Goal: Task Accomplishment & Management: Manage account settings

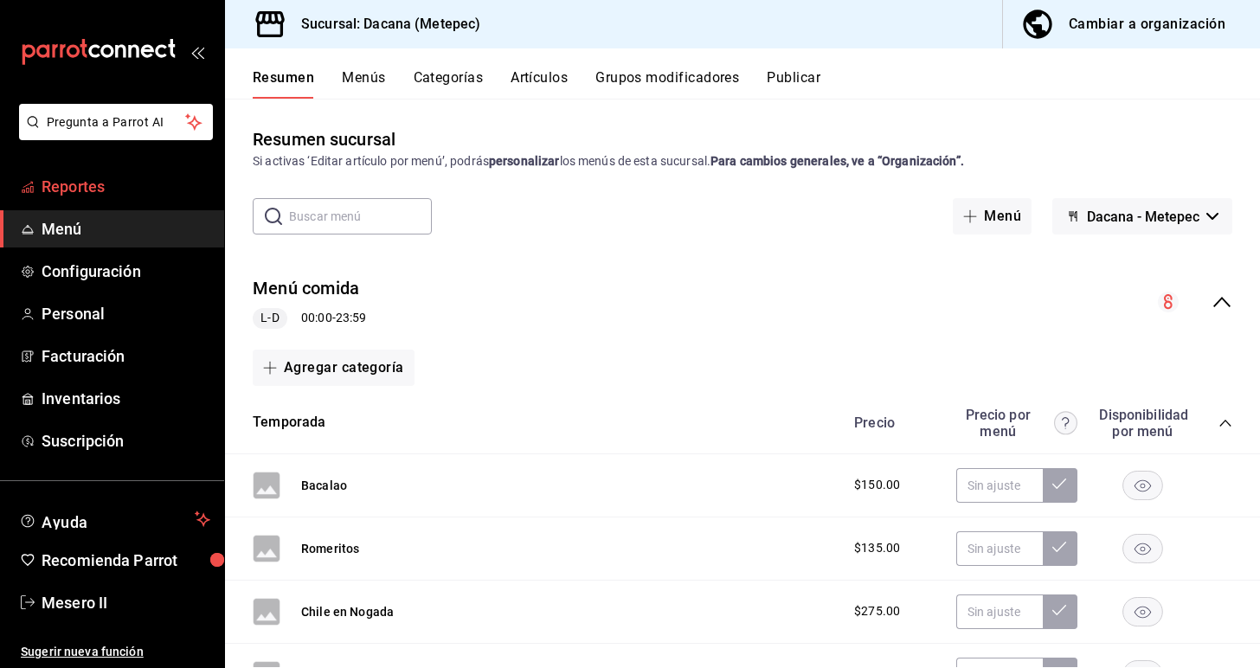
click at [132, 198] on link "Reportes" at bounding box center [112, 186] width 224 height 37
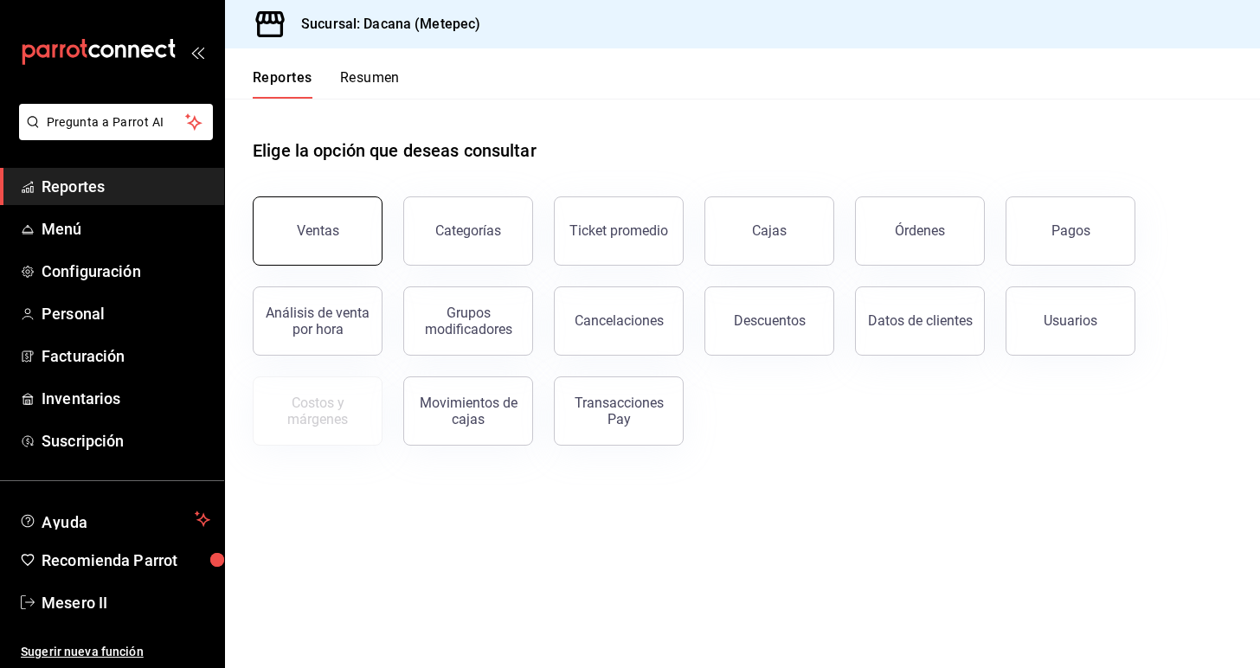
click at [304, 245] on button "Ventas" at bounding box center [318, 230] width 130 height 69
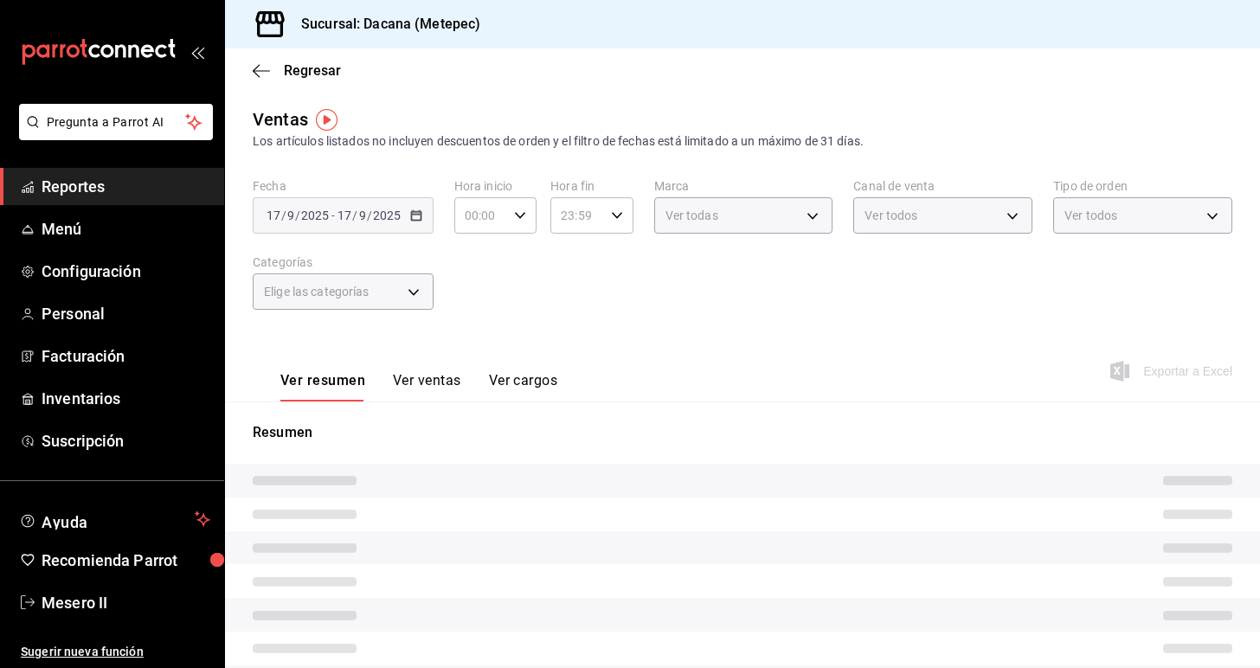
click at [571, 292] on div "Fecha 2025-09-17 17 / 9 / 2025 - 2025-09-17 17 / 9 / 2025 Hora inicio 00:00 Hor…" at bounding box center [742, 254] width 979 height 152
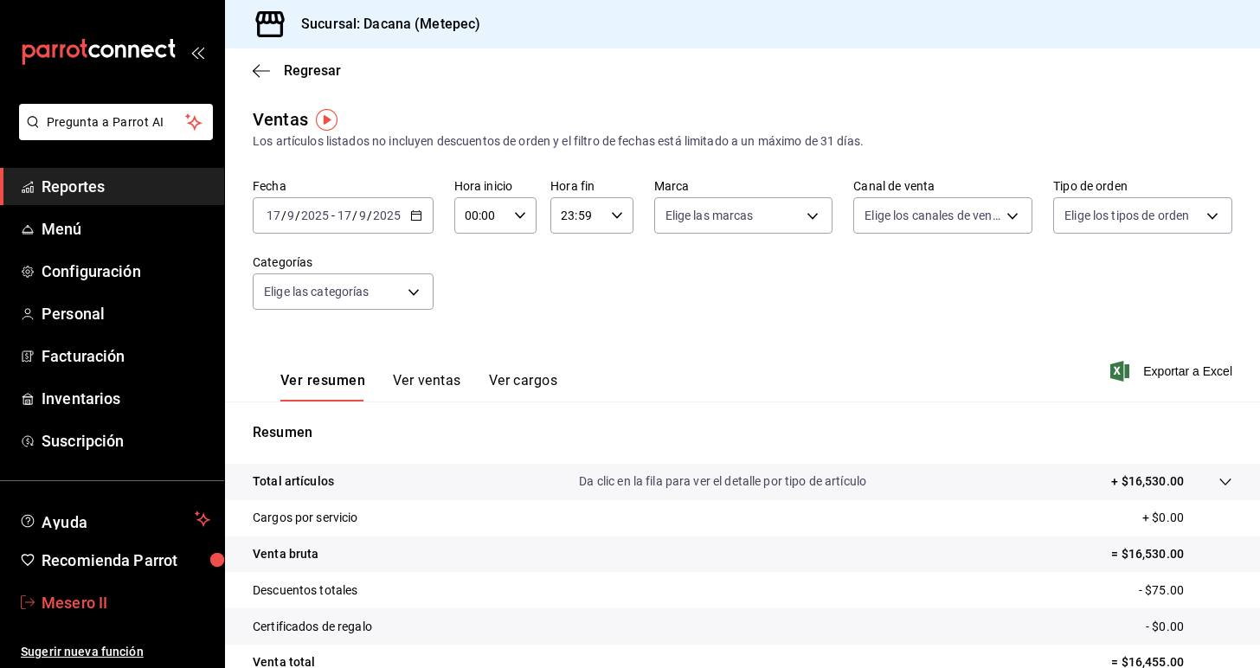
click at [102, 611] on span "Mesero II" at bounding box center [126, 602] width 169 height 23
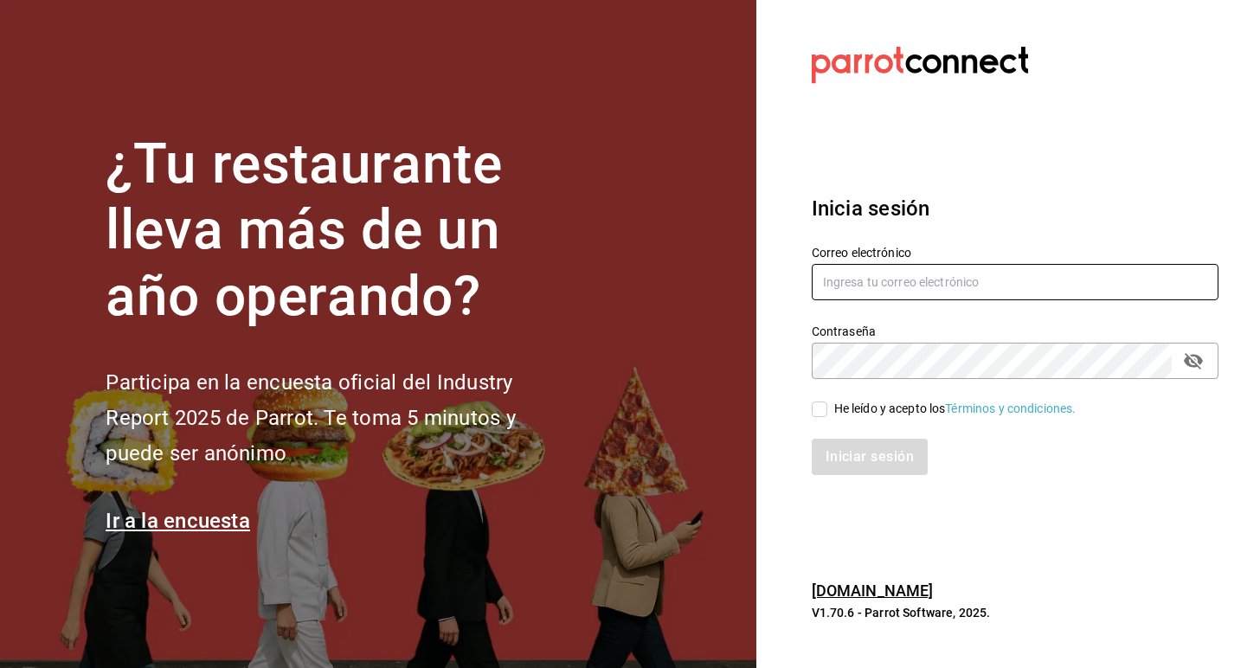
type input "leticialopezverdeja@gmail.com"
click at [821, 407] on input "He leído y acepto los Términos y condiciones." at bounding box center [820, 409] width 16 height 16
checkbox input "true"
click at [876, 466] on button "Iniciar sesión" at bounding box center [871, 457] width 118 height 36
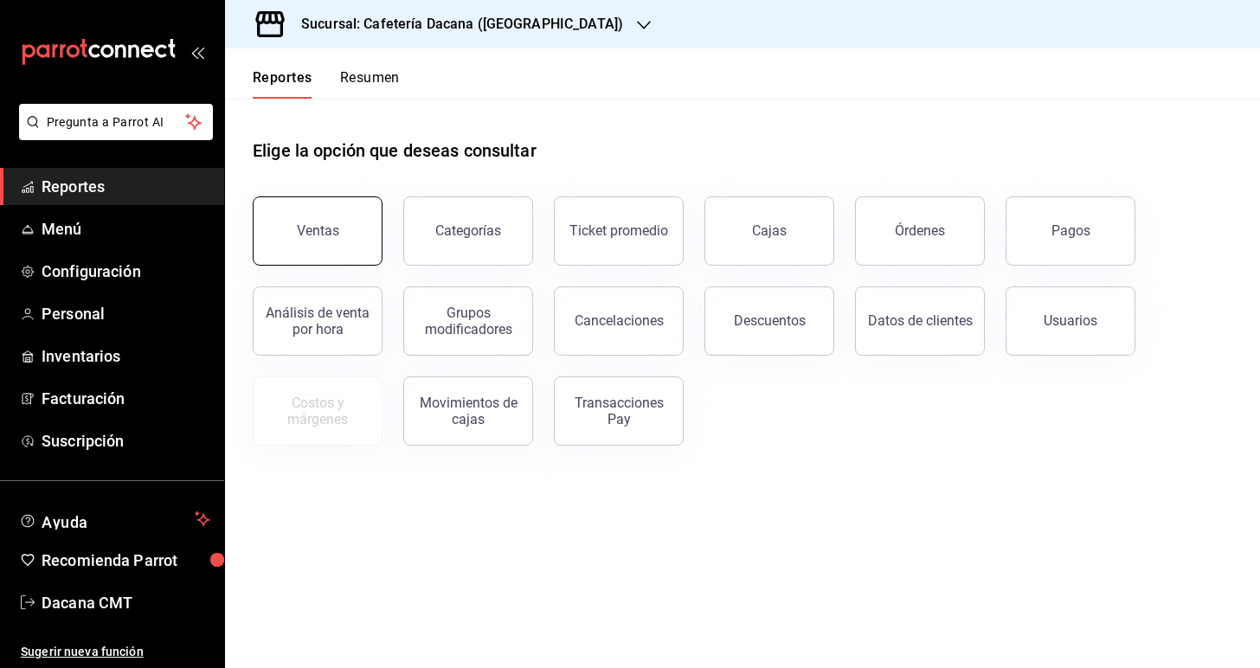
click at [277, 232] on button "Ventas" at bounding box center [318, 230] width 130 height 69
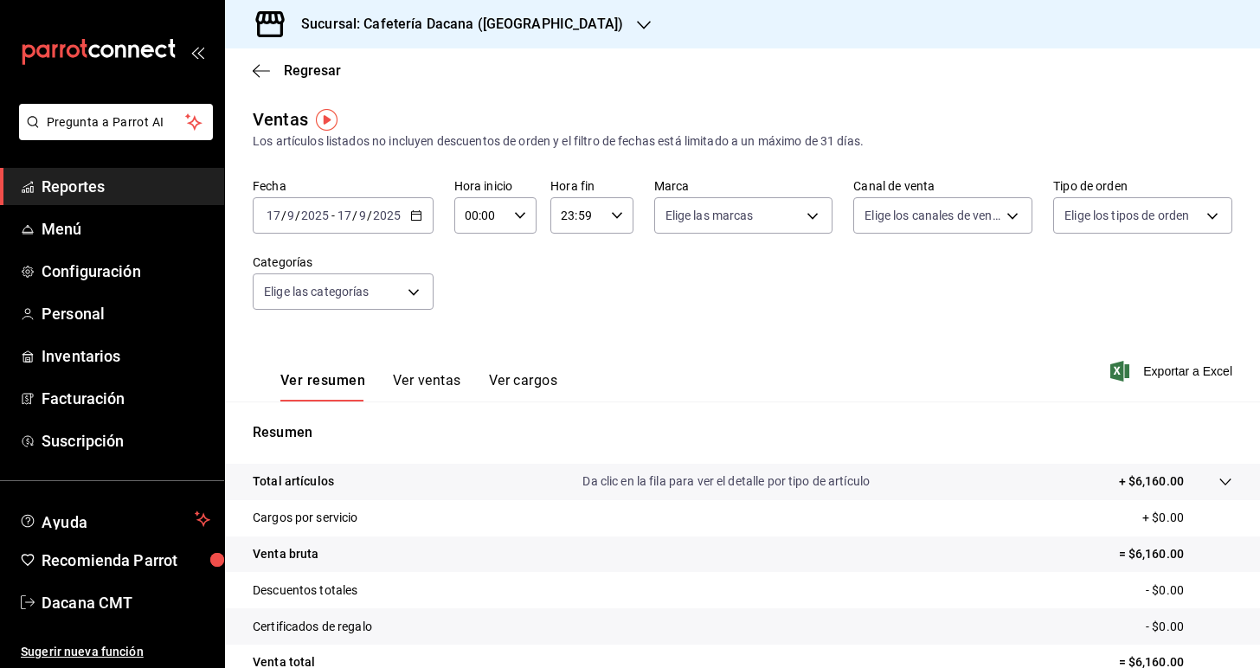
click at [594, 41] on div "Sucursal: Cafetería Dacana ([GEOGRAPHIC_DATA])" at bounding box center [448, 24] width 419 height 48
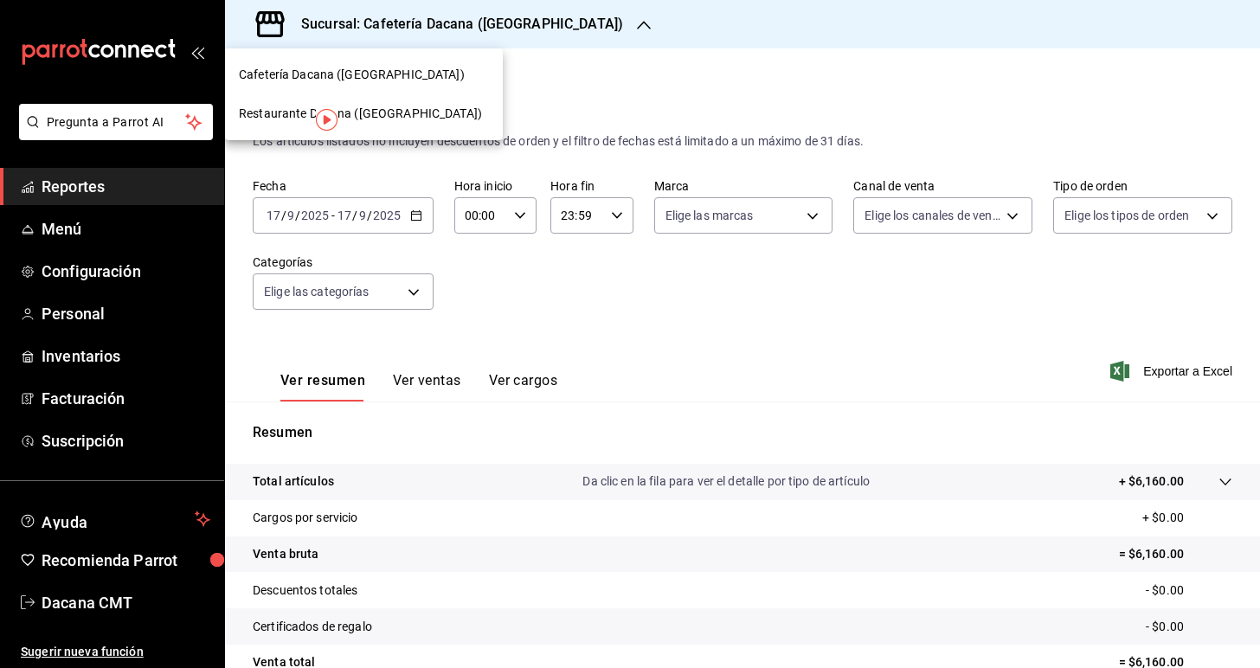
click at [431, 115] on span "Restaurante Dacana ([GEOGRAPHIC_DATA])" at bounding box center [360, 114] width 243 height 18
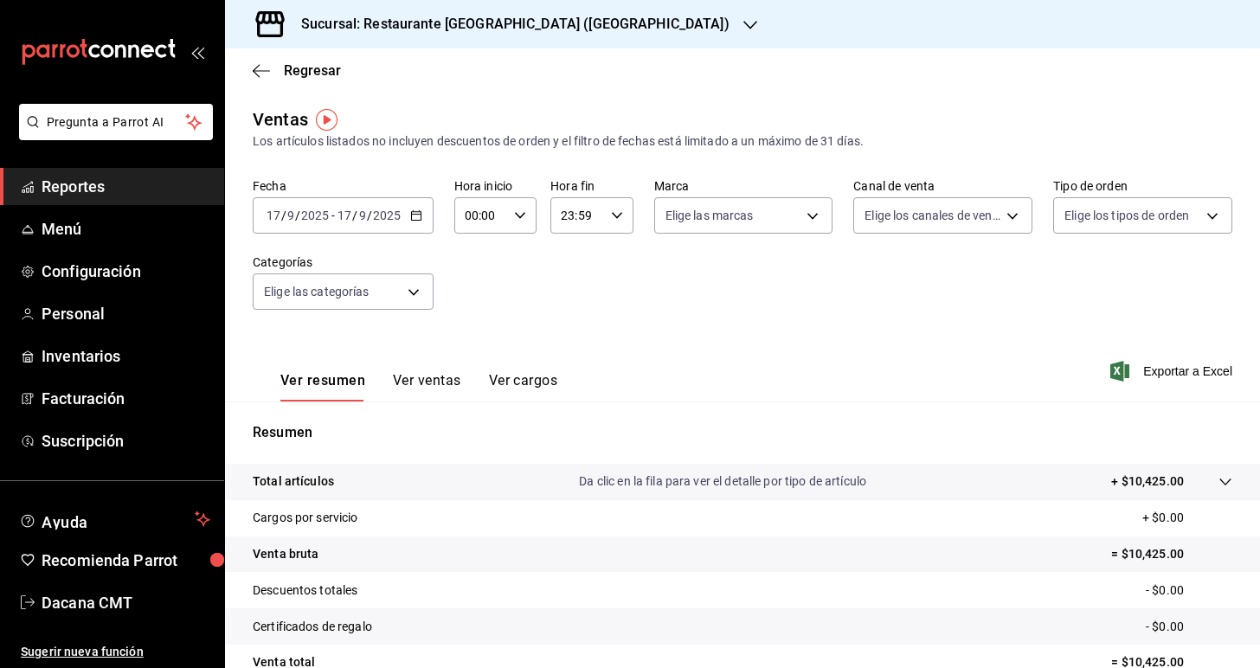
click at [579, 36] on div "Sucursal: Restaurante [GEOGRAPHIC_DATA] ([GEOGRAPHIC_DATA])" at bounding box center [501, 24] width 525 height 48
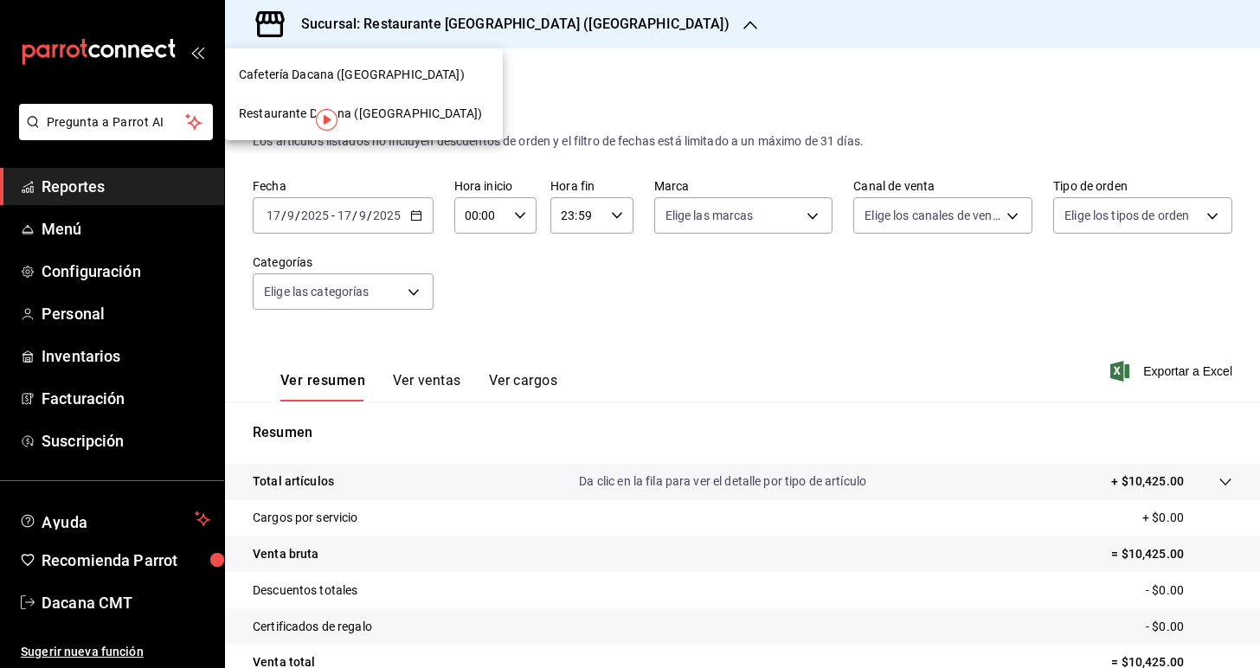
click at [465, 70] on div "Cafetería Dacana ([GEOGRAPHIC_DATA])" at bounding box center [364, 75] width 250 height 18
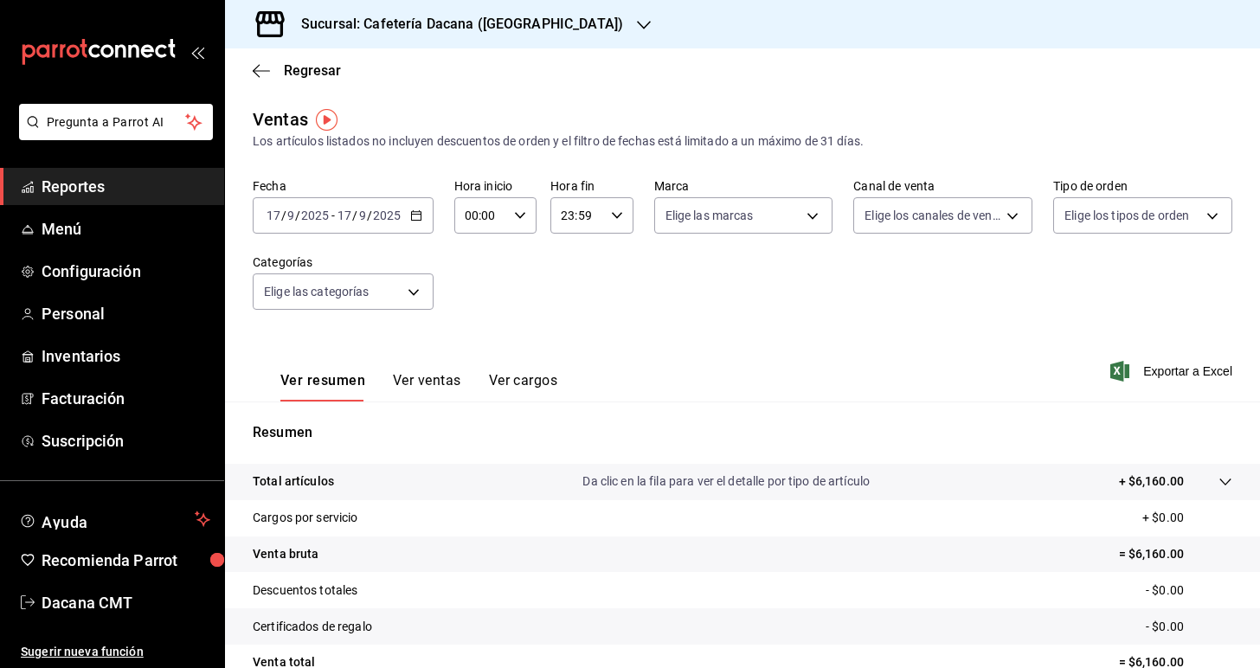
click at [436, 382] on button "Ver ventas" at bounding box center [427, 386] width 68 height 29
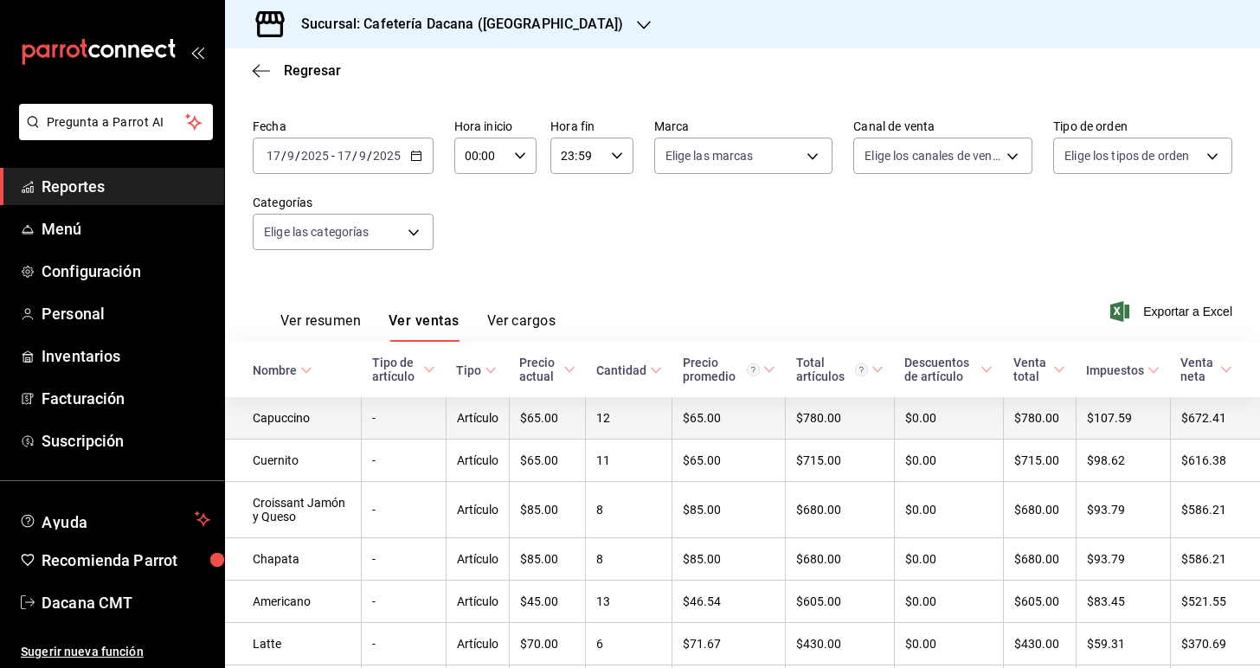
scroll to position [6, 0]
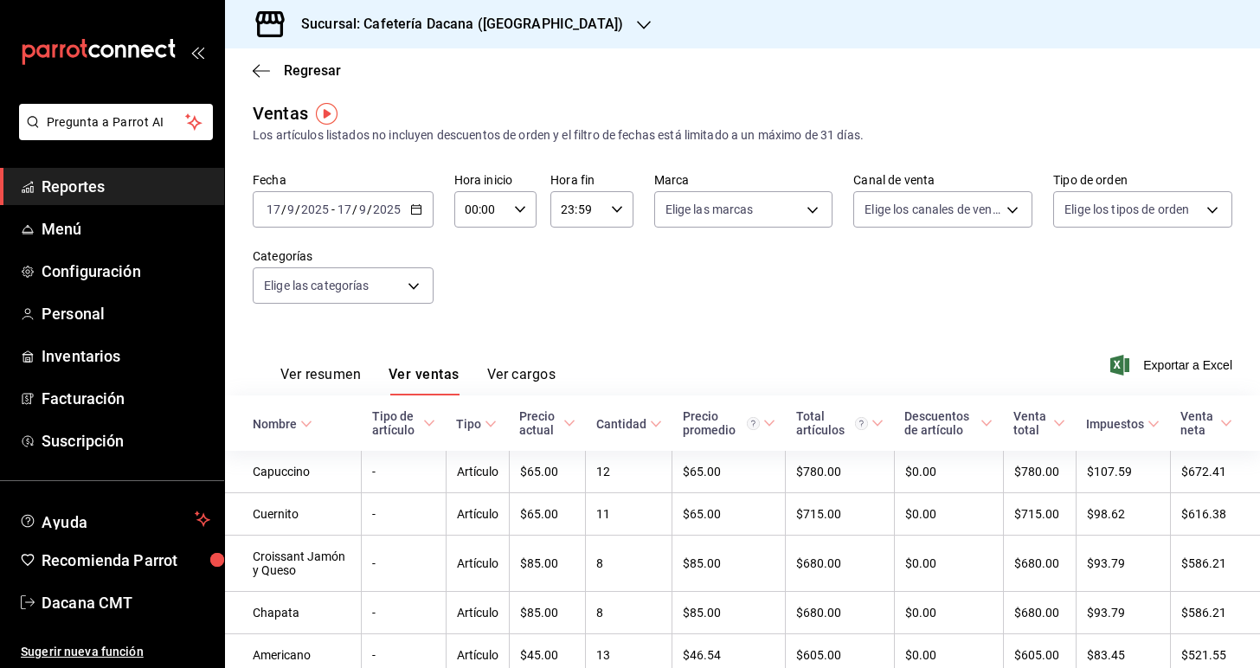
click at [414, 210] on icon "button" at bounding box center [416, 209] width 12 height 12
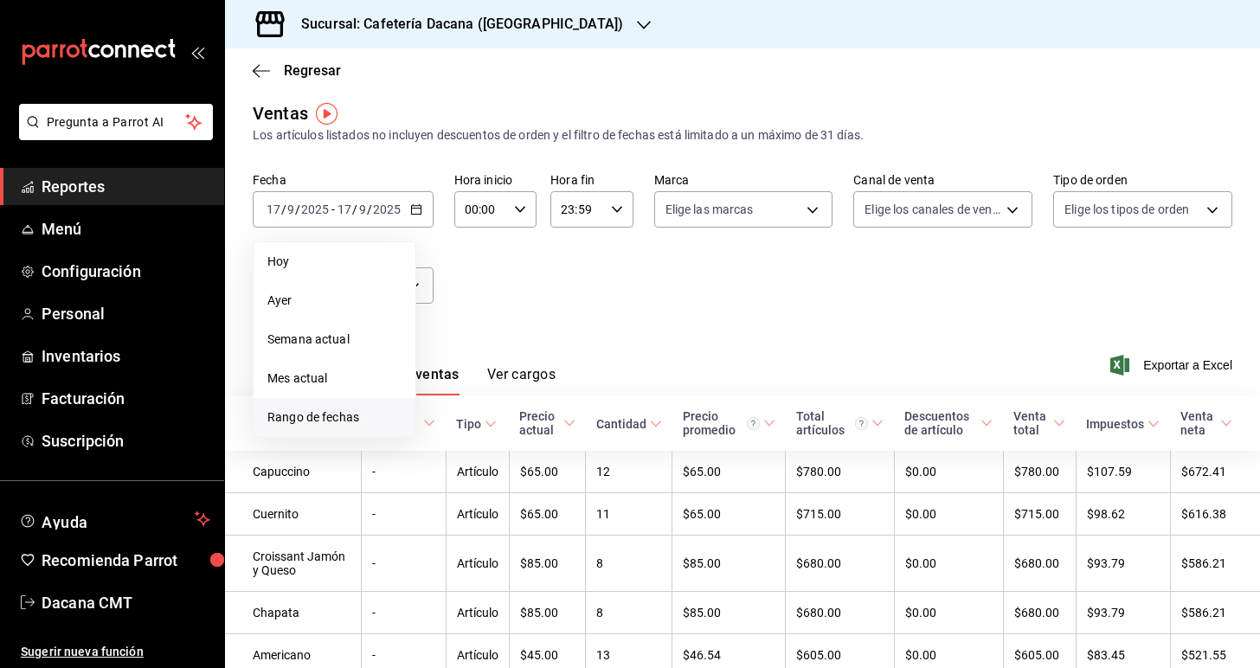
click at [341, 410] on span "Rango de fechas" at bounding box center [334, 417] width 134 height 18
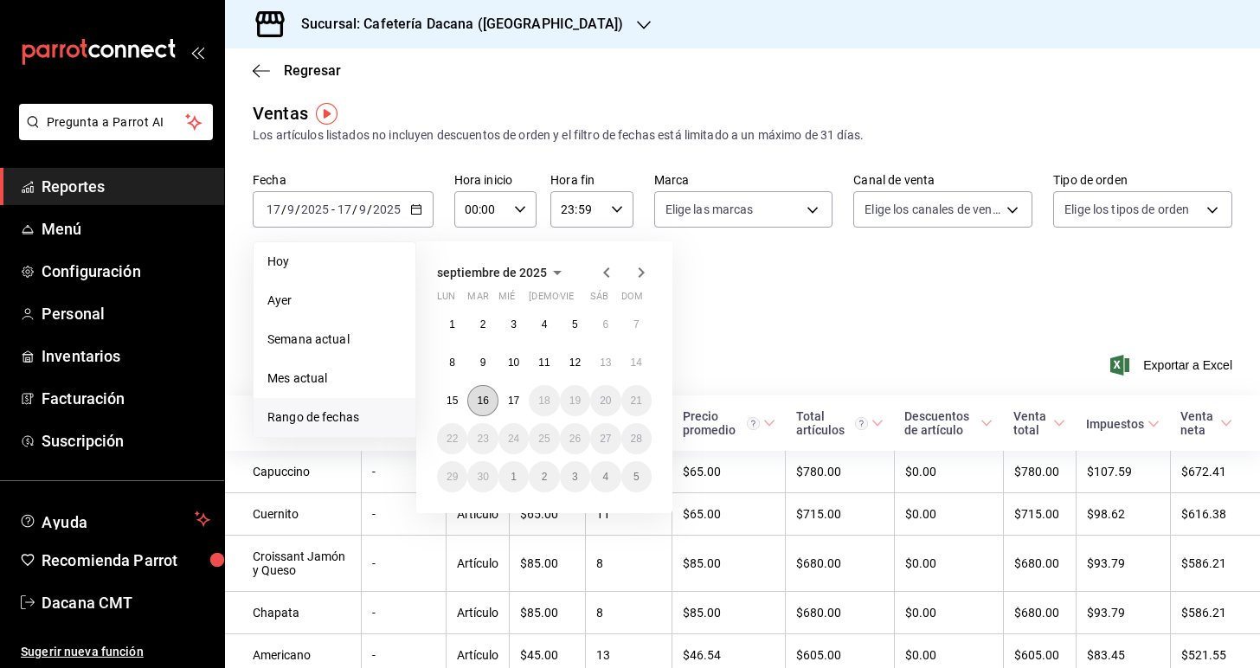
click at [494, 403] on button "16" at bounding box center [482, 400] width 30 height 31
click at [504, 403] on button "17" at bounding box center [513, 400] width 30 height 31
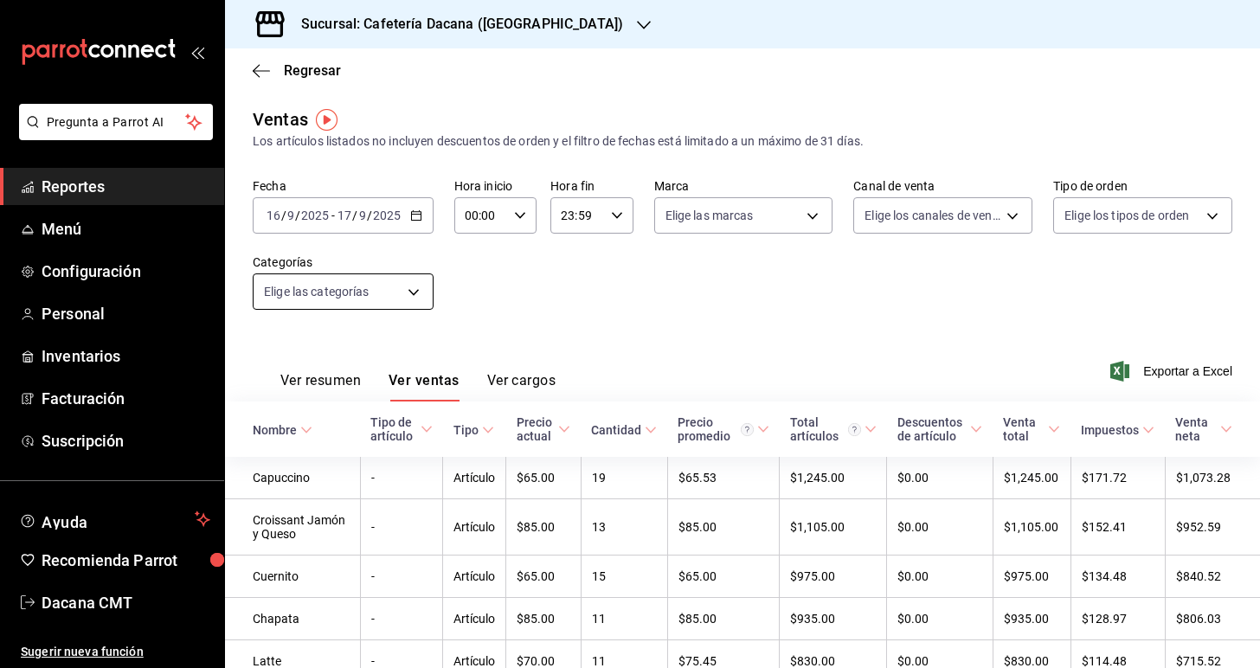
click at [410, 301] on body "Pregunta a Parrot AI Reportes Menú Configuración Personal Inventarios Facturaci…" at bounding box center [630, 334] width 1260 height 668
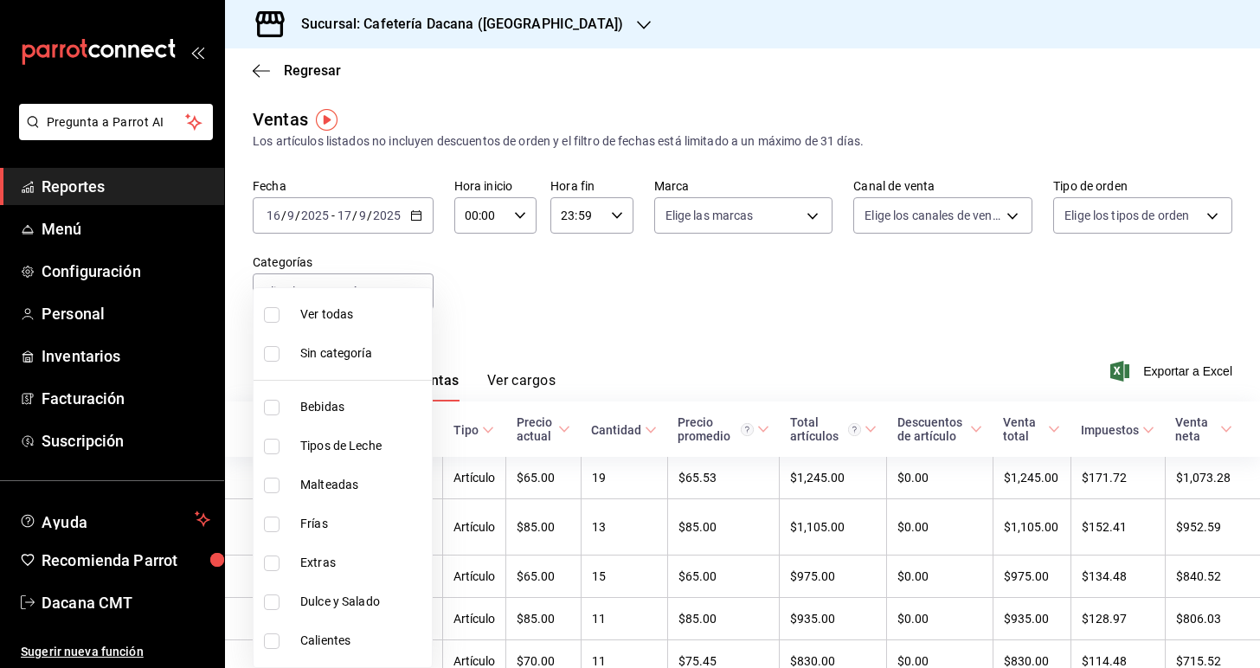
click at [370, 605] on span "Dulce y Salado" at bounding box center [362, 602] width 125 height 18
type input "36230752-96ca-4fad-bdbe-12c5468fb38f"
checkbox input "true"
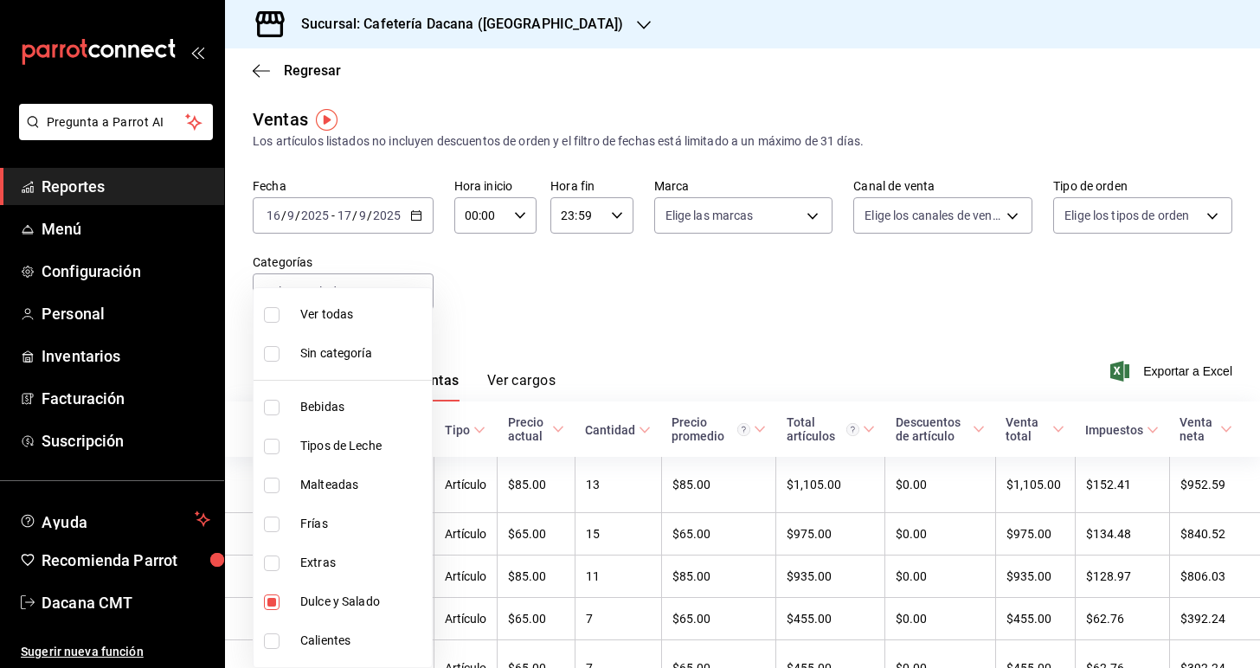
click at [515, 305] on div at bounding box center [630, 334] width 1260 height 668
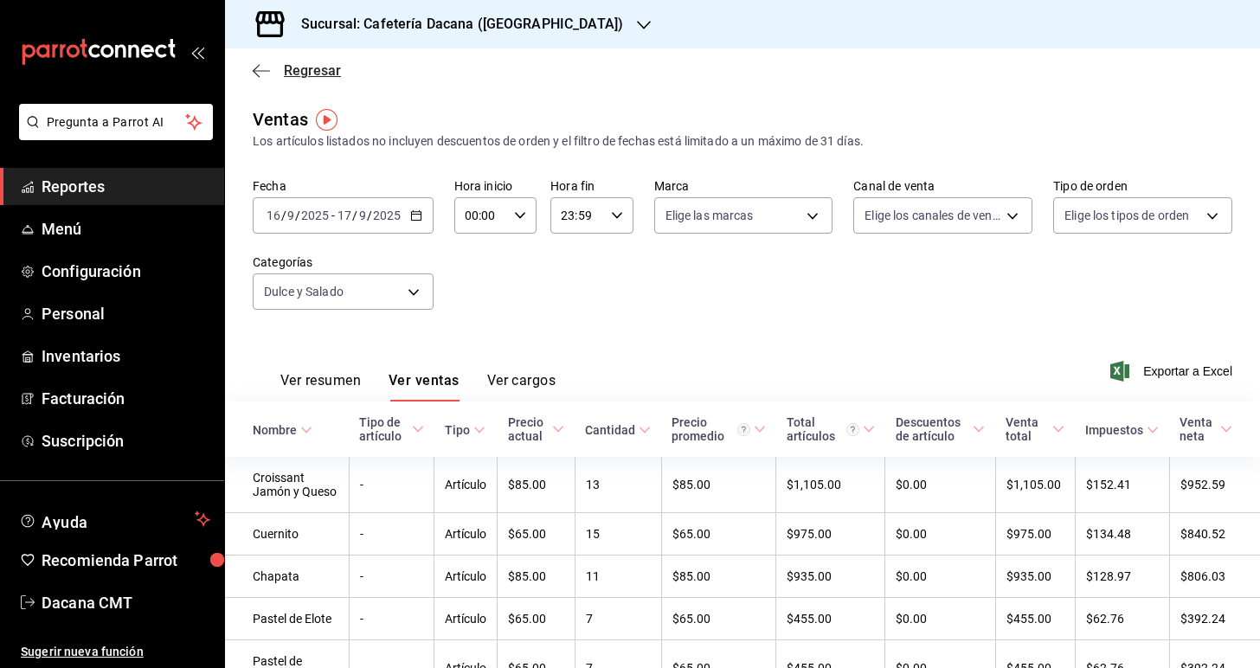
click at [297, 74] on span "Regresar" at bounding box center [312, 70] width 57 height 16
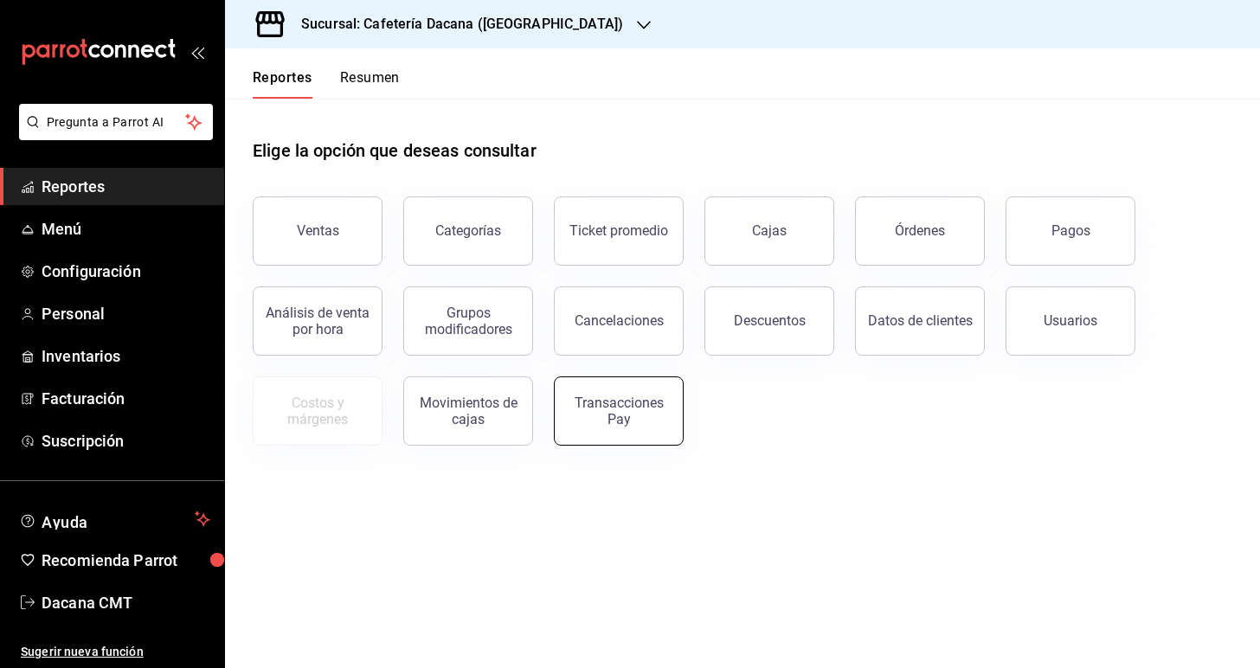
click at [629, 401] on div "Transacciones Pay" at bounding box center [618, 411] width 107 height 33
click at [629, 401] on html "Pregunta a Parrot AI Reportes Menú Configuración Personal Inventarios Facturaci…" at bounding box center [630, 334] width 1260 height 668
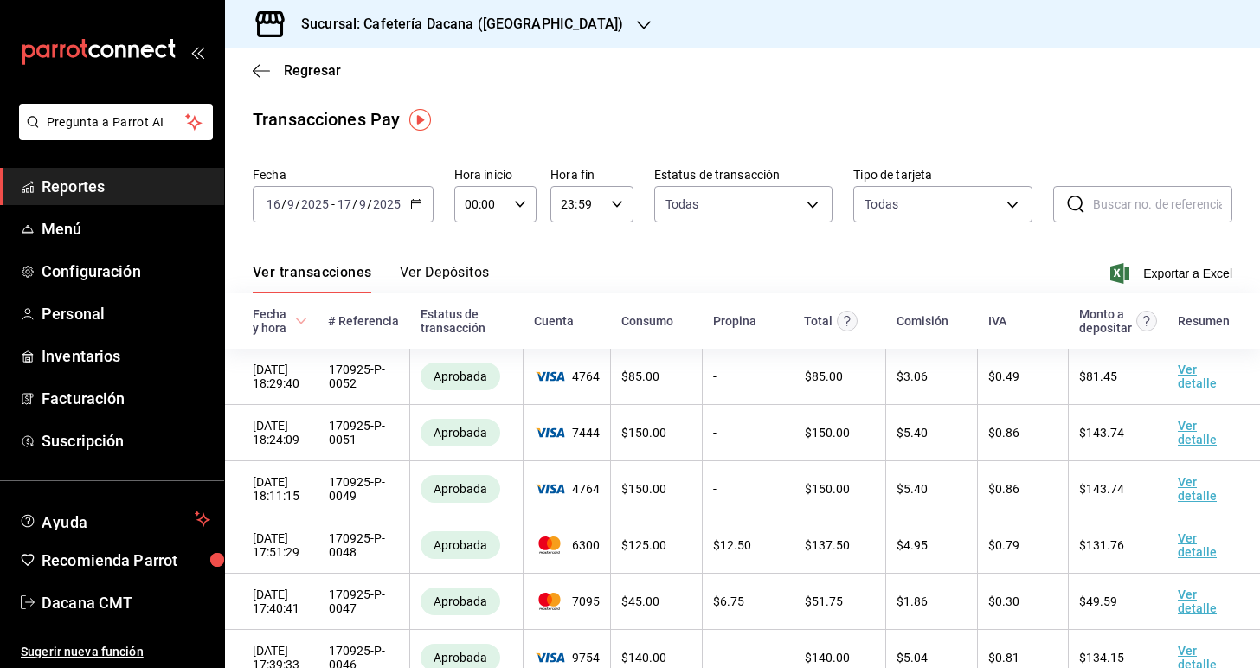
click at [266, 82] on div "Regresar" at bounding box center [742, 70] width 1035 height 44
click at [271, 79] on div "Regresar" at bounding box center [742, 70] width 1035 height 44
click at [273, 71] on span "Regresar" at bounding box center [297, 70] width 88 height 16
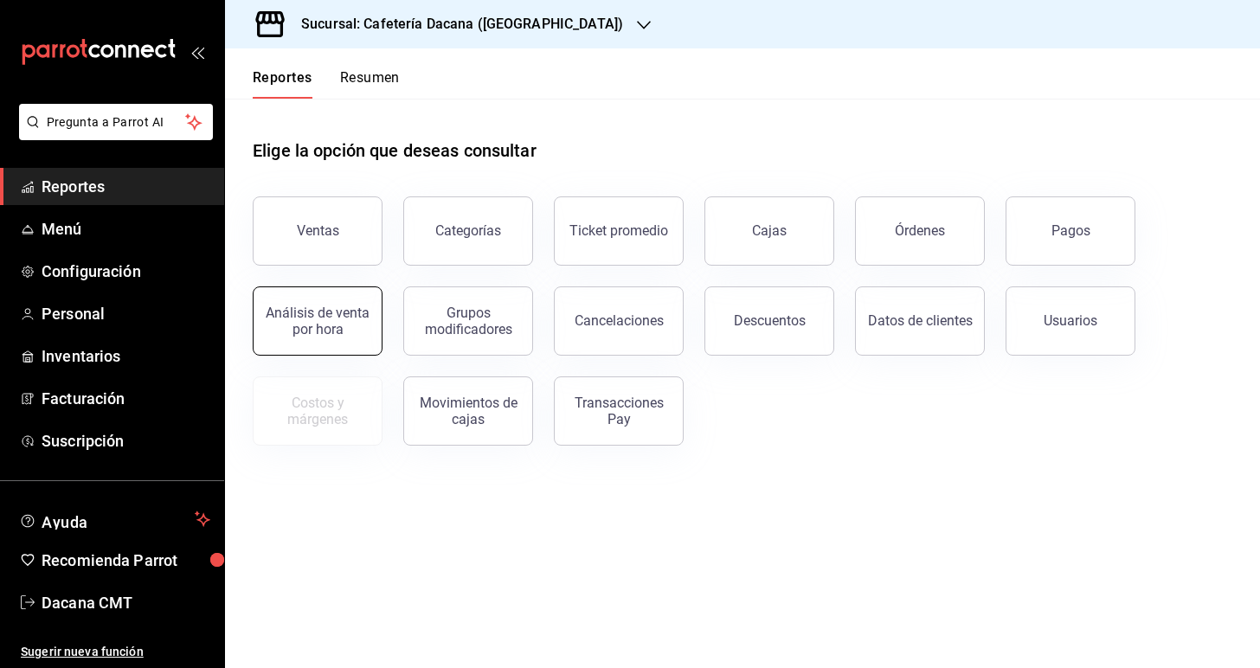
click at [311, 312] on div "Análisis de venta por hora" at bounding box center [317, 321] width 107 height 33
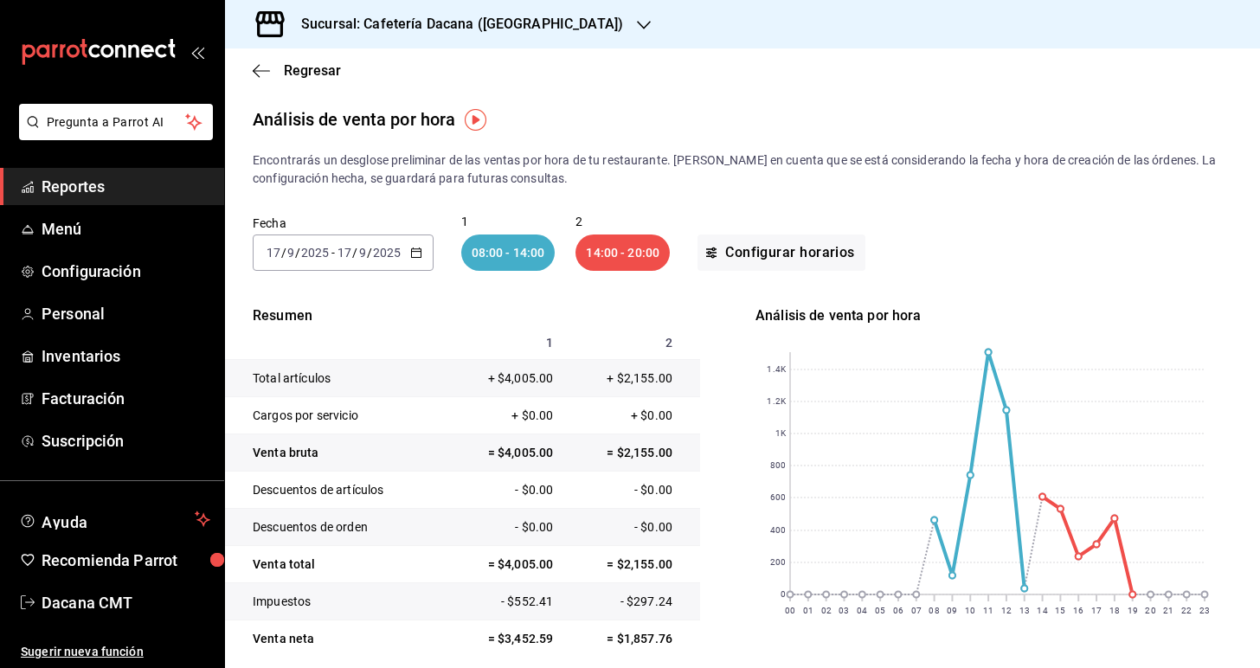
click at [422, 255] on div "[DATE] [DATE] - [DATE] [DATE]" at bounding box center [343, 252] width 181 height 36
click at [322, 422] on span "Mes actual" at bounding box center [334, 422] width 134 height 18
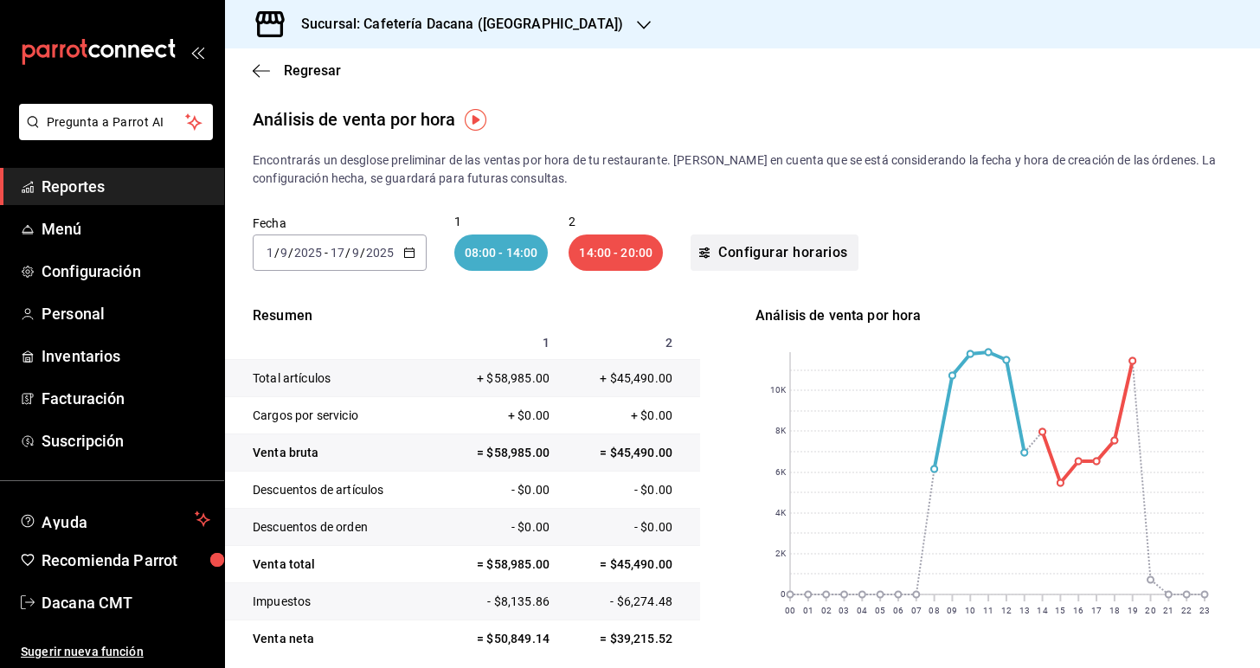
click at [742, 250] on button "Configurar horarios" at bounding box center [774, 252] width 168 height 36
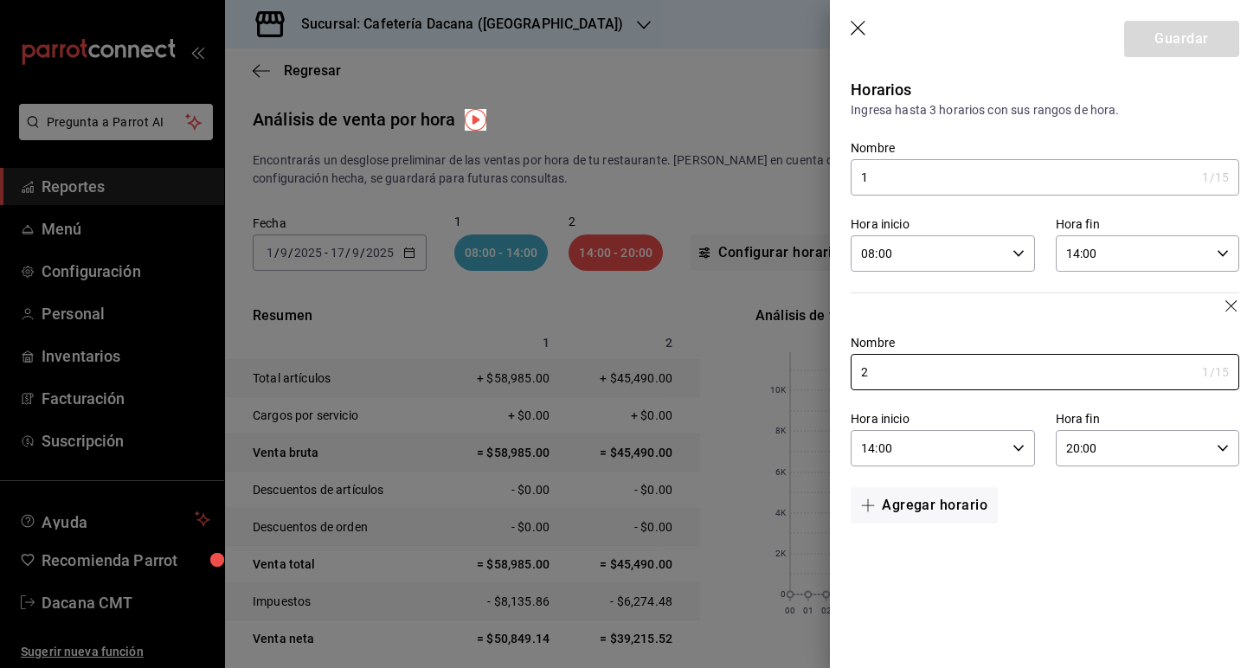
click at [1224, 261] on div "14:00 Hora fin" at bounding box center [1147, 253] width 183 height 36
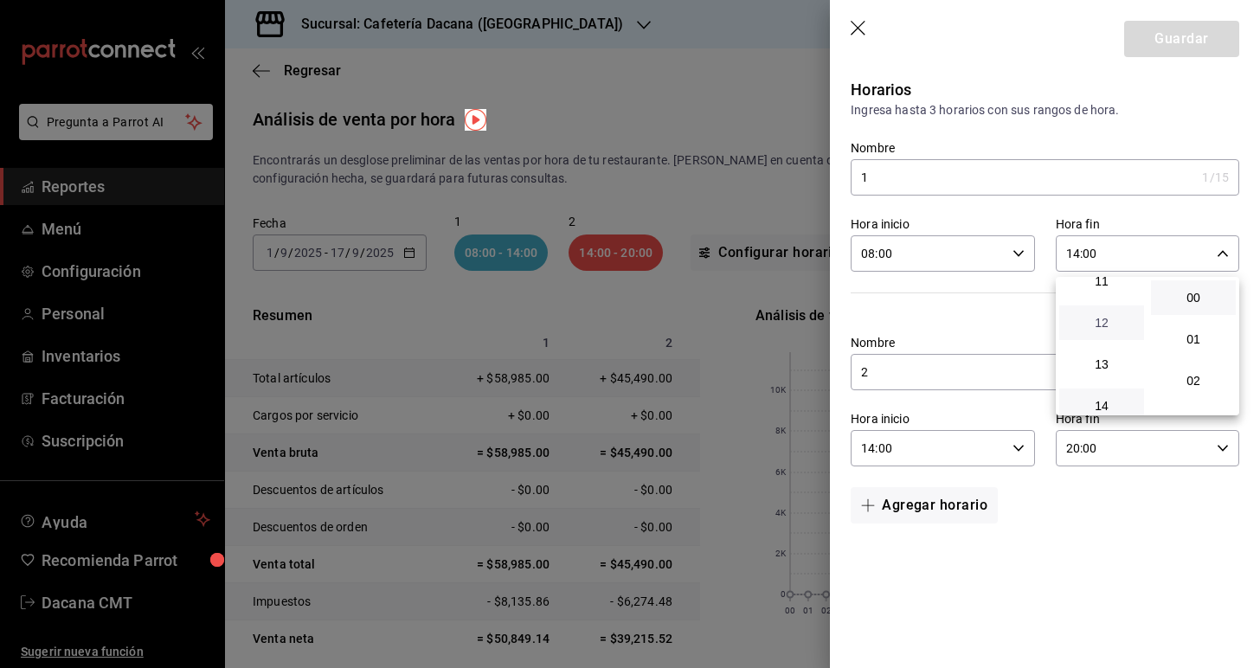
click at [1107, 330] on span "12" at bounding box center [1101, 323] width 64 height 14
type input "12:00"
click at [1017, 325] on div at bounding box center [630, 334] width 1260 height 668
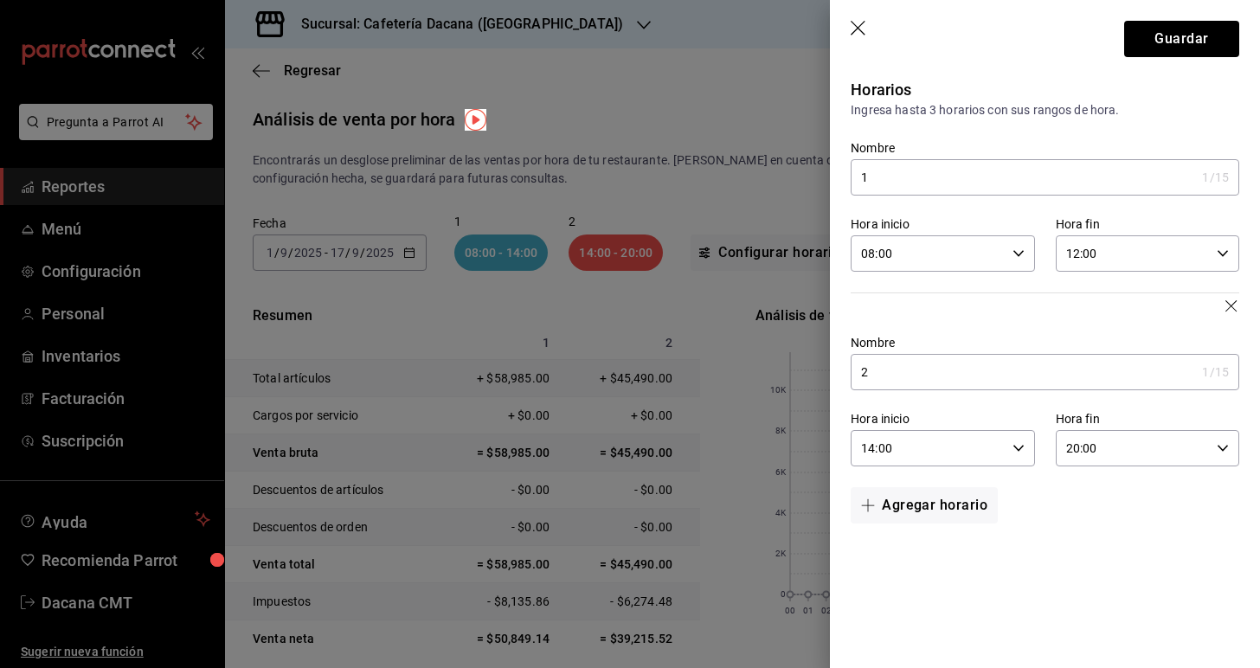
click at [970, 448] on input "14:00" at bounding box center [927, 448] width 154 height 35
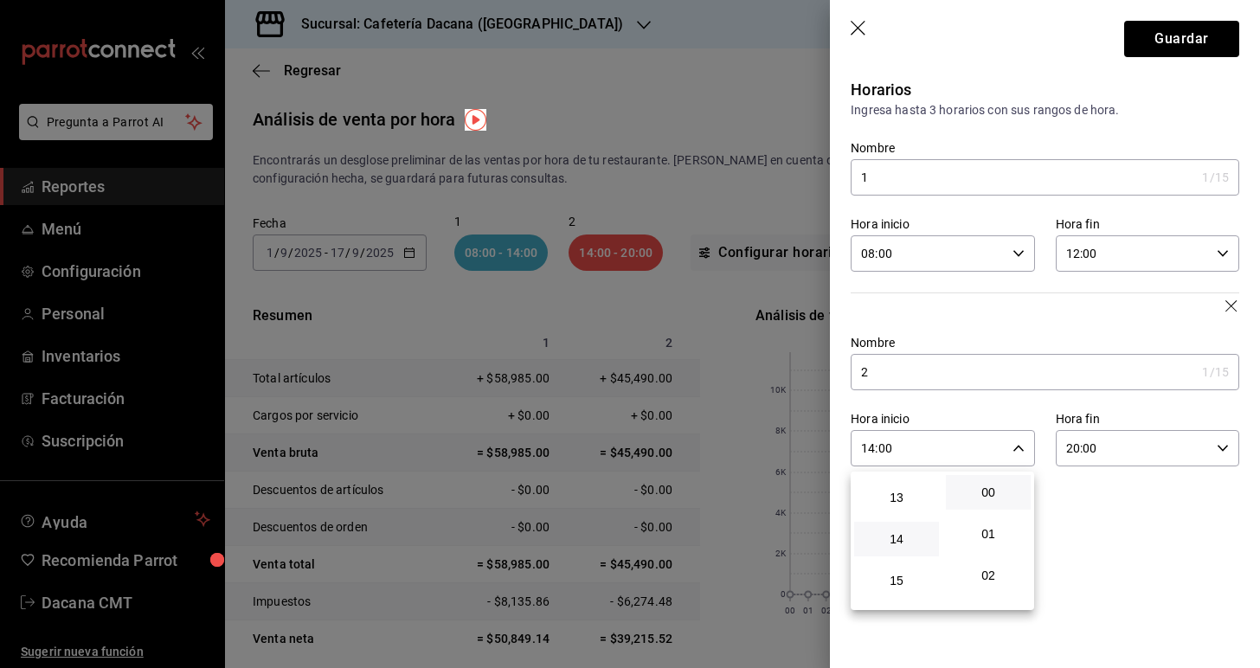
scroll to position [463, 0]
click at [900, 545] on button "12" at bounding box center [896, 527] width 85 height 35
type input "12:00"
click at [1126, 492] on div at bounding box center [630, 334] width 1260 height 668
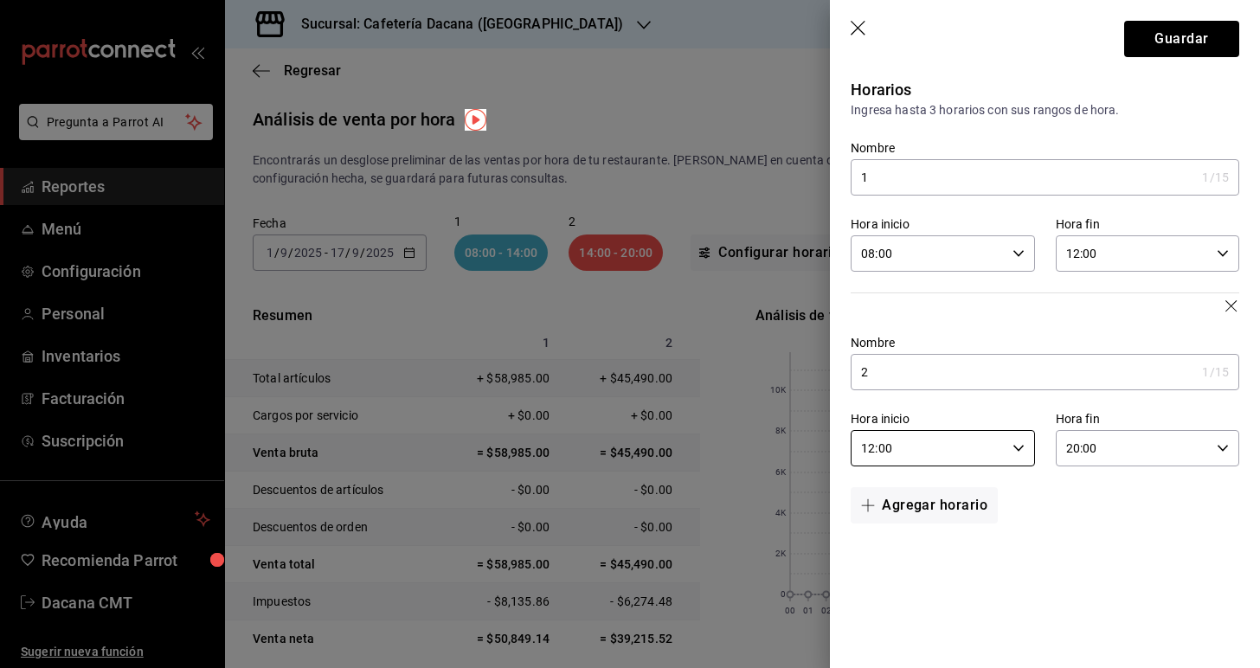
click at [1205, 450] on input "20:00" at bounding box center [1133, 448] width 154 height 35
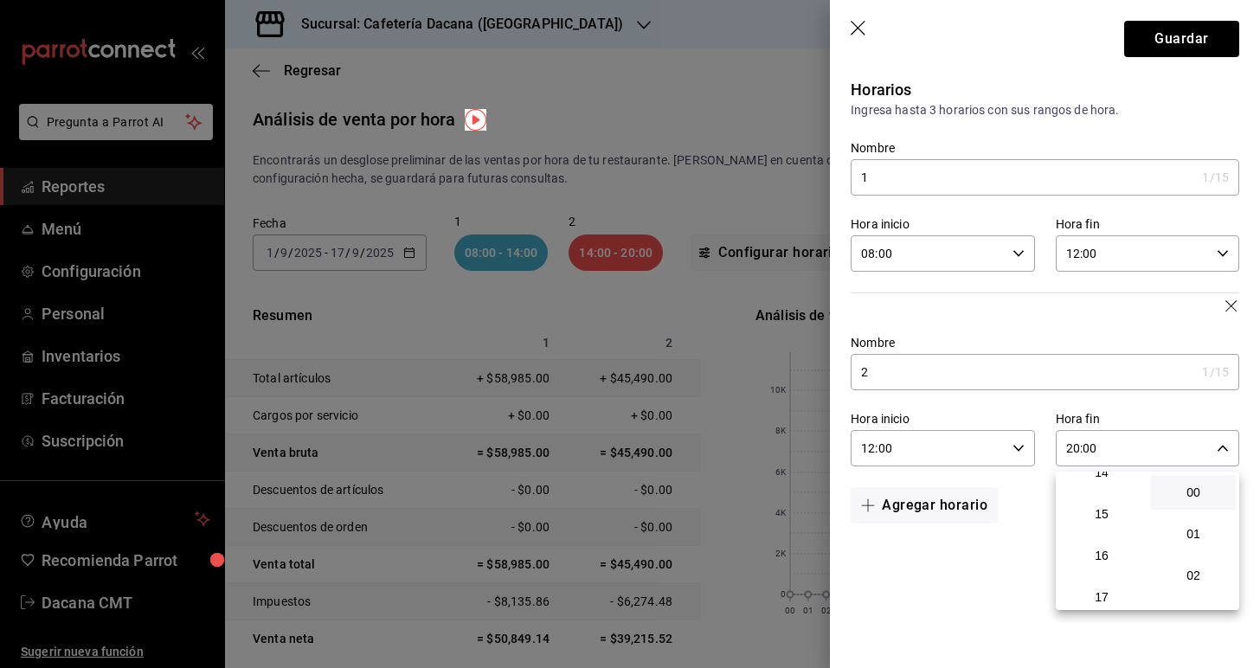
scroll to position [607, 0]
click at [1101, 556] on span "16" at bounding box center [1101, 549] width 64 height 14
type input "16:00"
click at [949, 497] on div at bounding box center [630, 334] width 1260 height 668
click at [949, 515] on button "Agregar horario" at bounding box center [923, 505] width 147 height 36
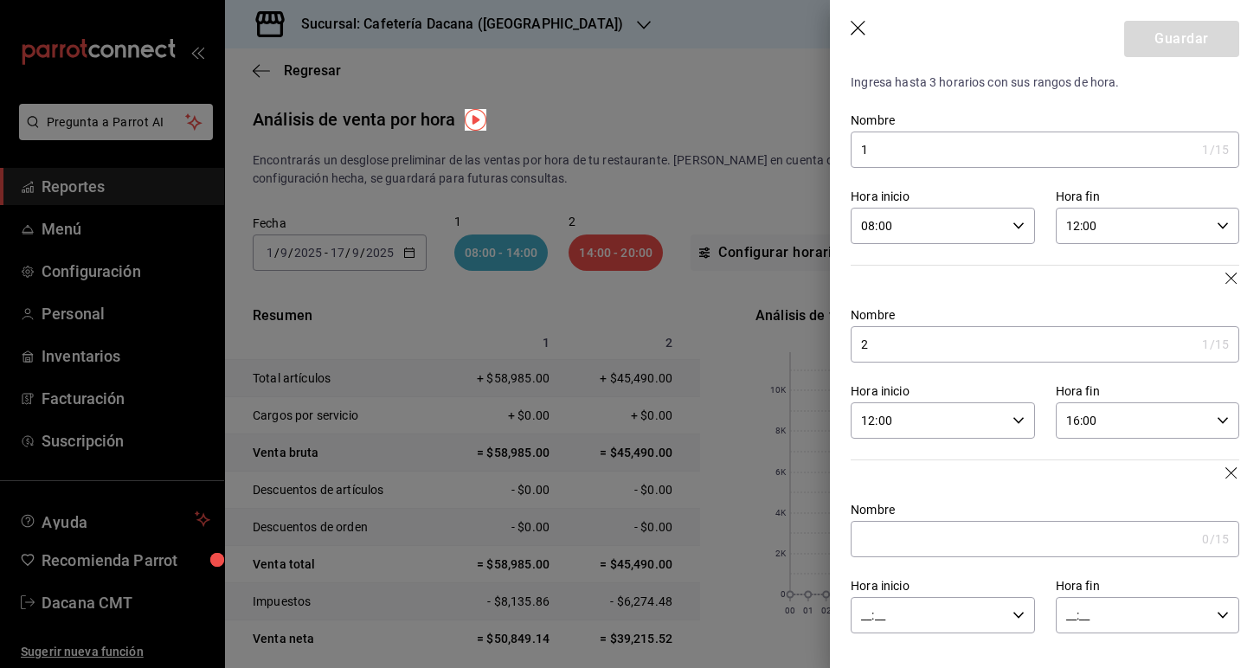
scroll to position [28, 0]
type input "3"
click at [1017, 608] on div "__:__ Hora inicio" at bounding box center [941, 615] width 183 height 36
click at [902, 622] on span "16" at bounding box center [896, 615] width 64 height 14
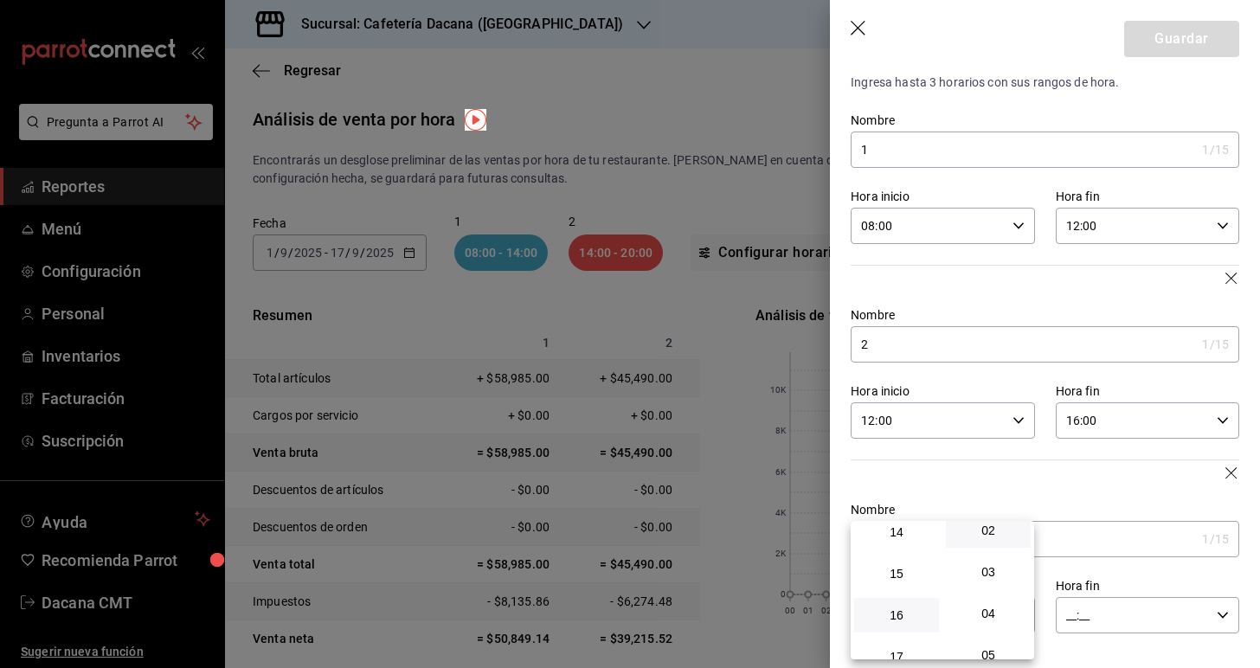
scroll to position [97, 0]
click at [1139, 561] on div at bounding box center [630, 334] width 1260 height 668
click at [1028, 619] on div "16:__ Hora inicio" at bounding box center [941, 615] width 183 height 36
click at [991, 551] on button "00" at bounding box center [988, 541] width 85 height 35
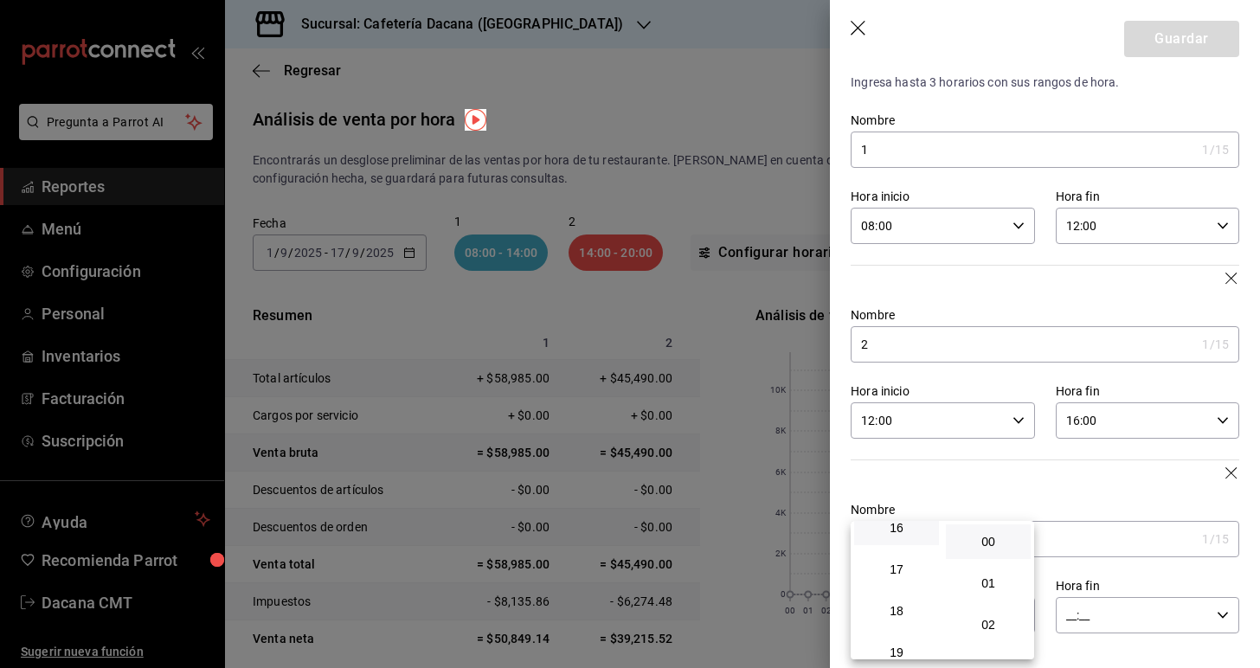
type input "16:00"
click at [1207, 573] on div at bounding box center [630, 334] width 1260 height 668
click at [1220, 621] on div "__:__ Hora fin" at bounding box center [1147, 615] width 183 height 36
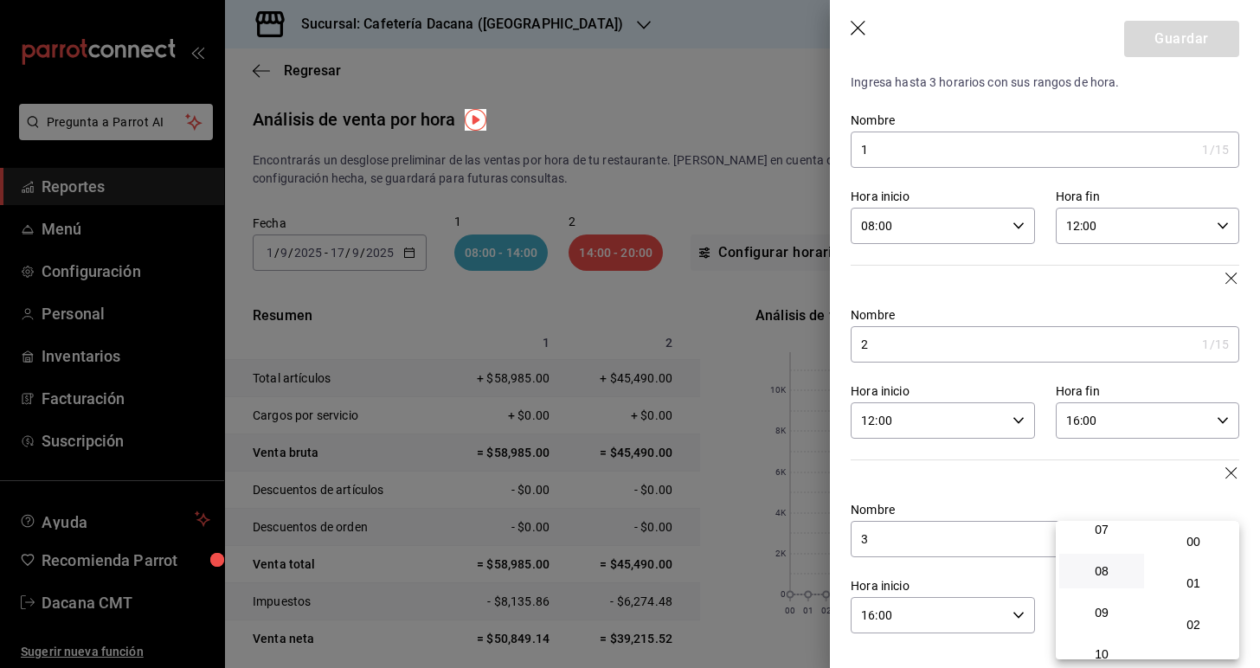
scroll to position [298, 0]
click at [1105, 577] on span "08" at bounding box center [1101, 576] width 64 height 14
click at [1193, 558] on span "15" at bounding box center [1193, 552] width 64 height 14
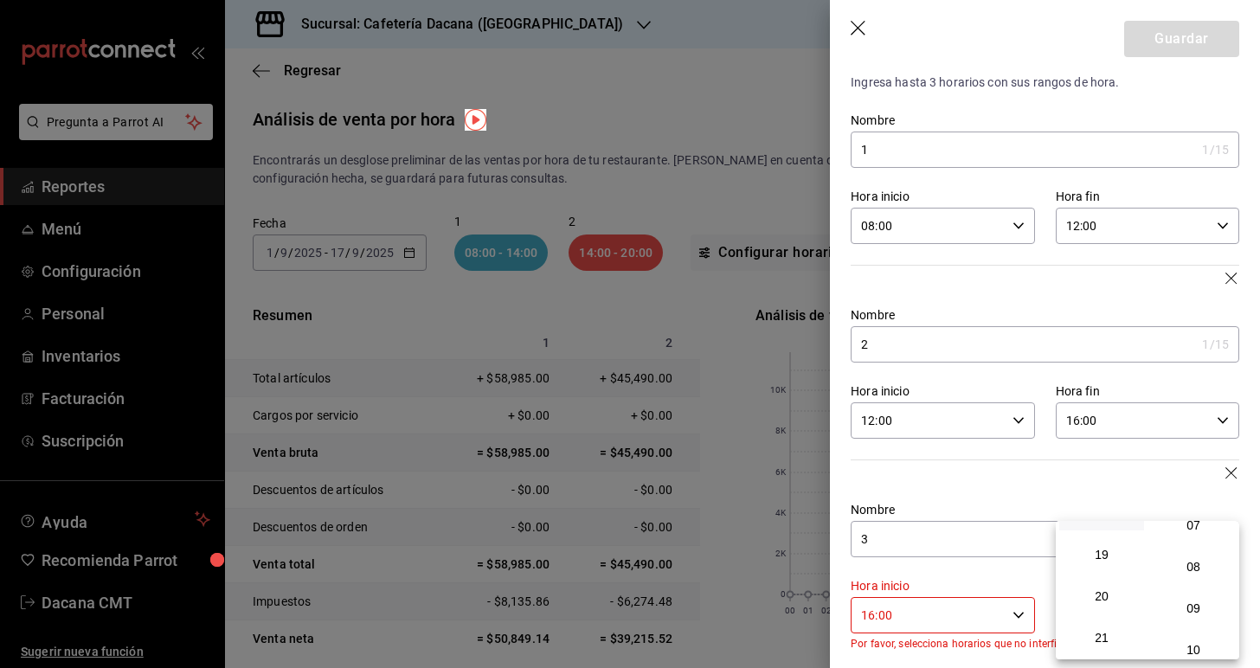
scroll to position [787, 0]
click at [1116, 592] on span "20" at bounding box center [1101, 585] width 64 height 14
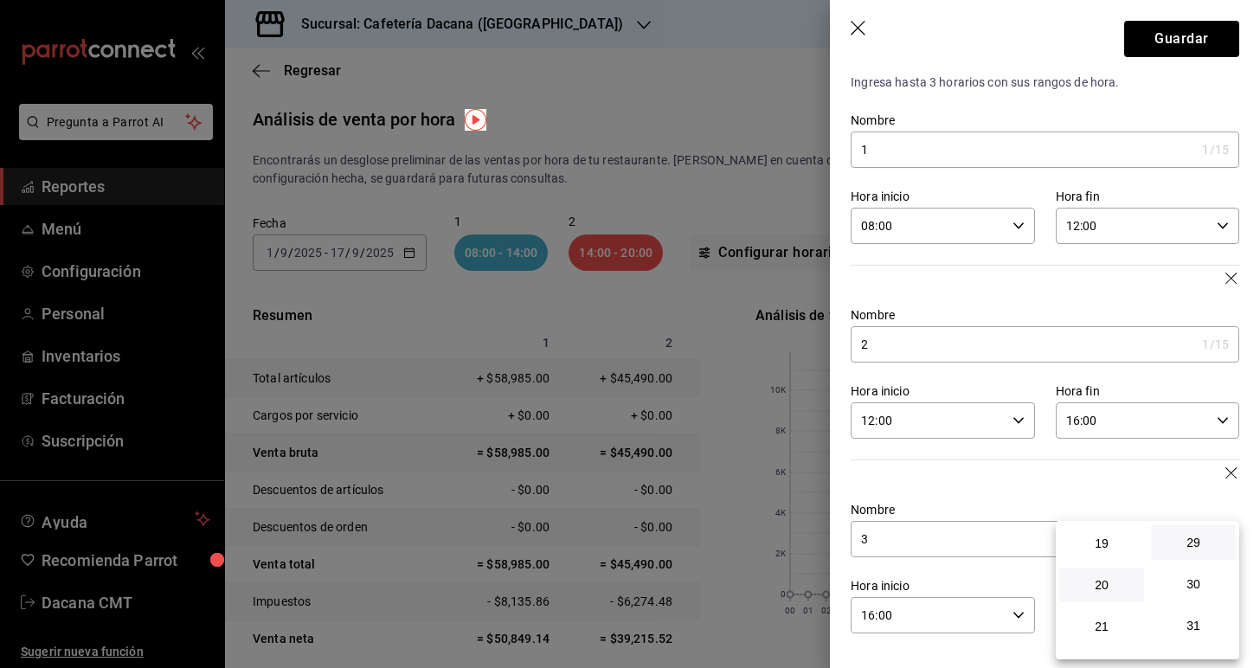
scroll to position [1216, 0]
click at [1196, 578] on span "30" at bounding box center [1193, 571] width 64 height 14
type input "20:30"
click at [1255, 529] on div at bounding box center [630, 334] width 1260 height 668
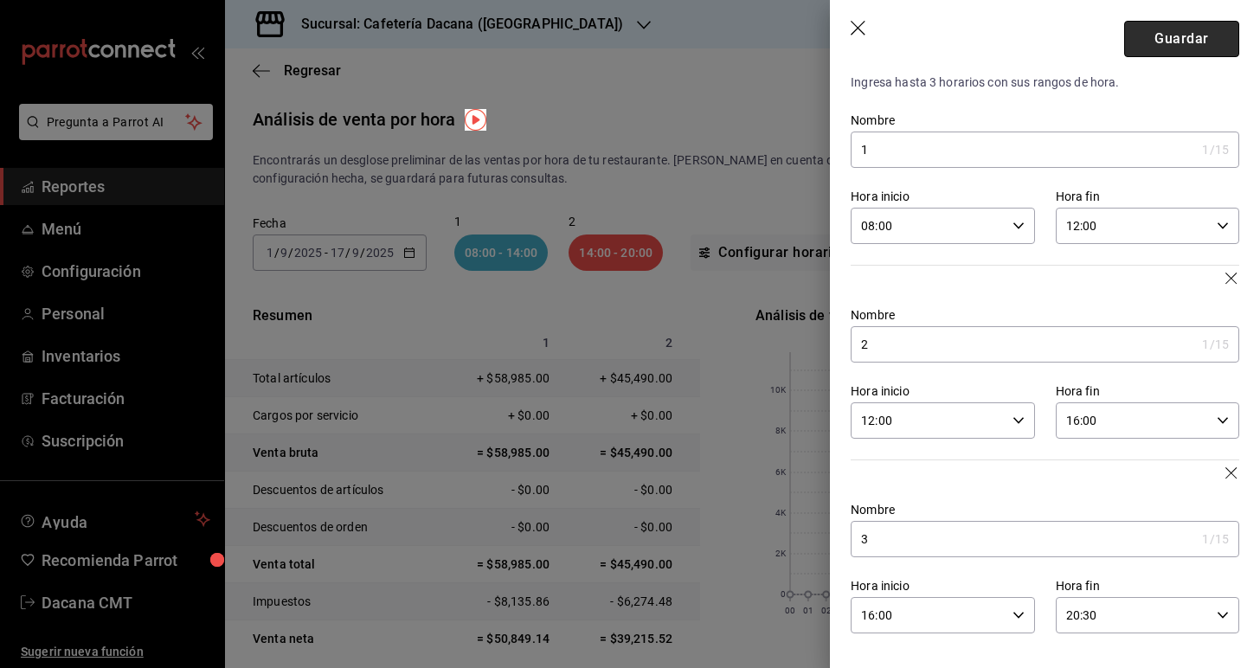
click at [1177, 39] on button "Guardar" at bounding box center [1181, 39] width 115 height 36
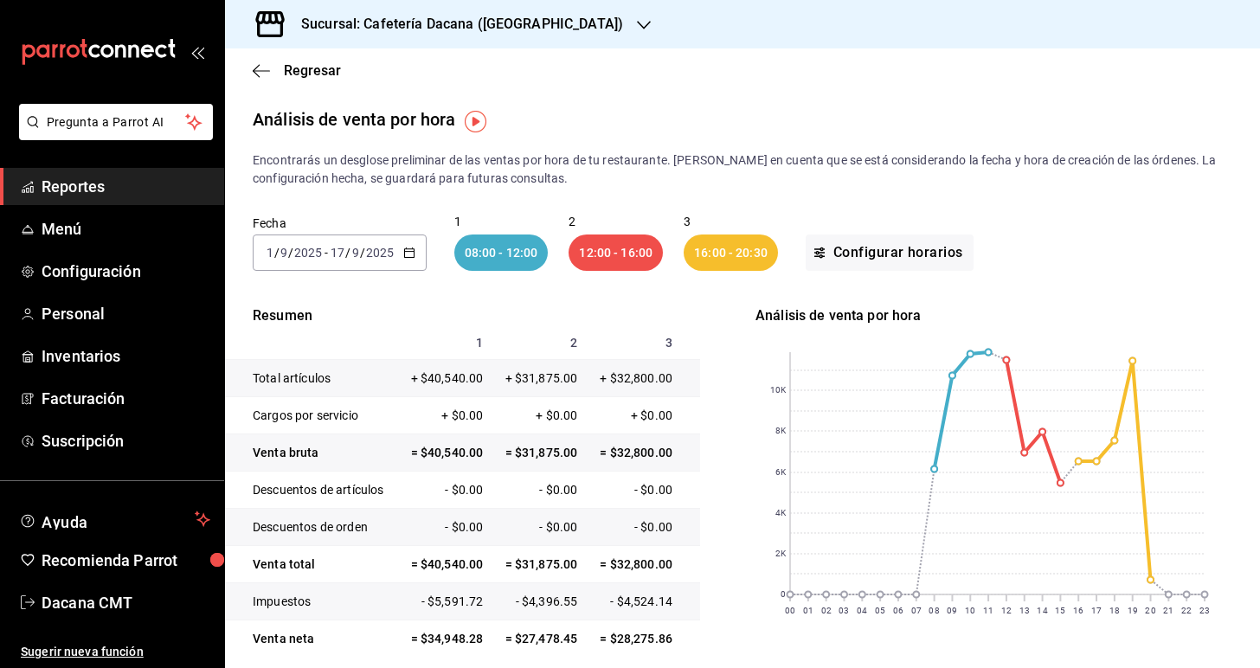
scroll to position [0, 0]
click at [411, 266] on div "[DATE] [DATE] - [DATE] [DATE]" at bounding box center [340, 252] width 174 height 36
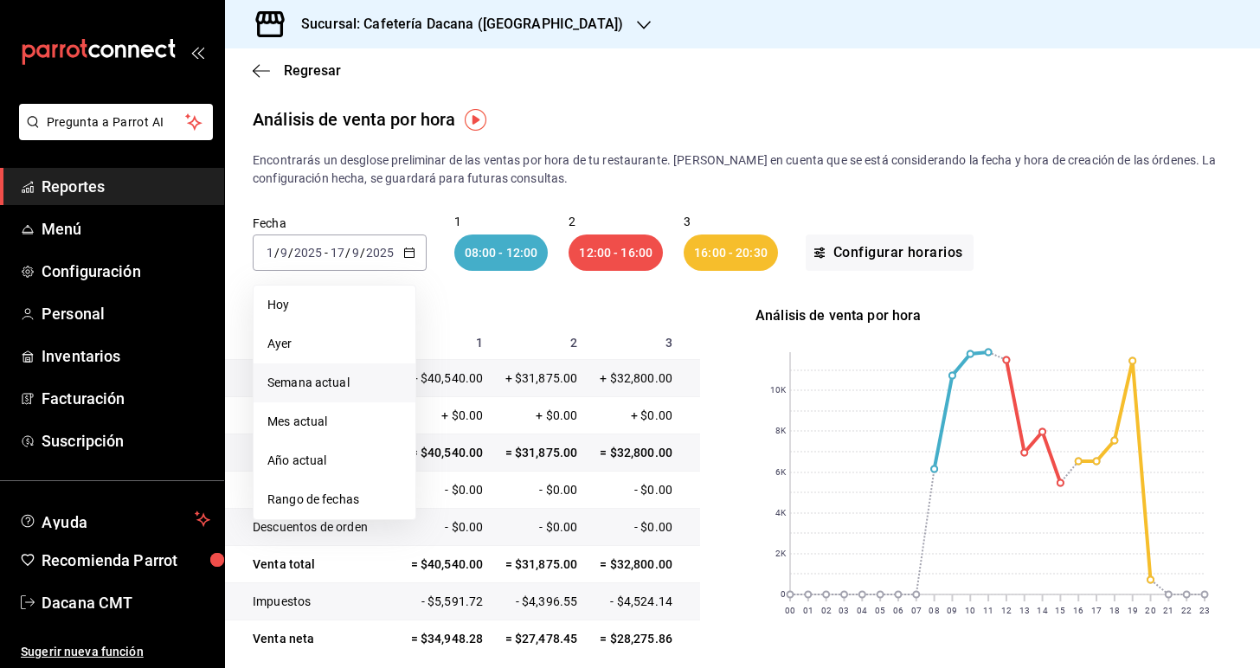
click at [351, 386] on span "Semana actual" at bounding box center [334, 383] width 134 height 18
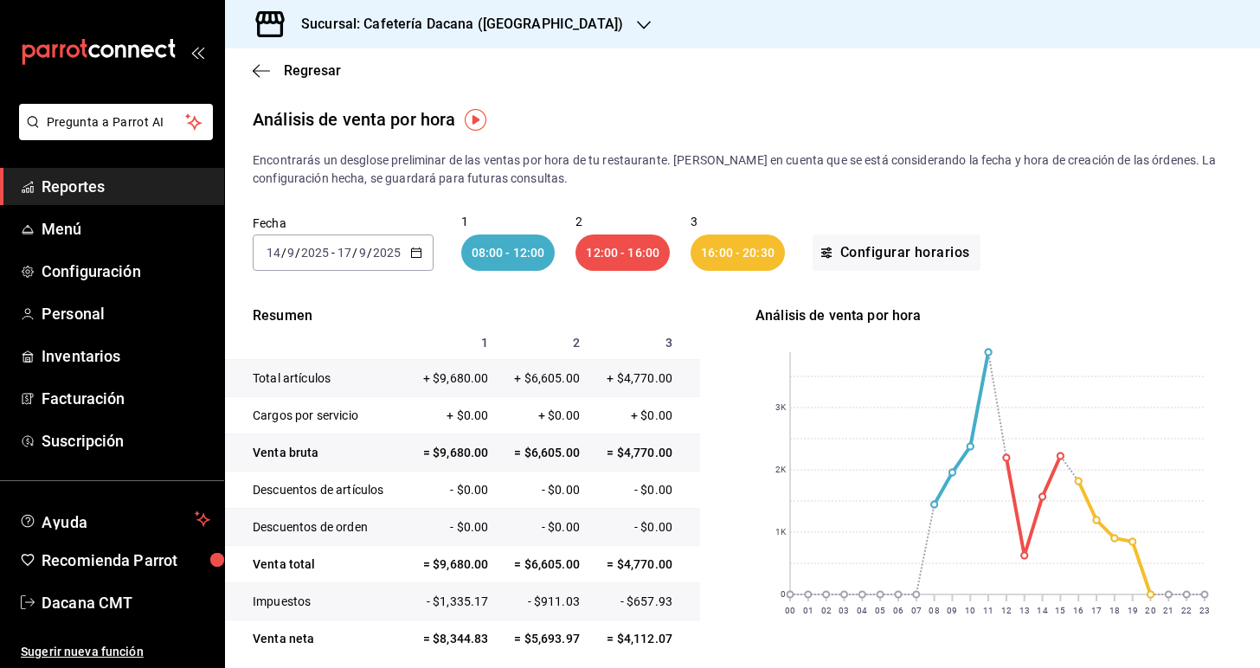
click at [407, 264] on div "[DATE] [DATE] - [DATE] [DATE]" at bounding box center [343, 252] width 181 height 36
click at [352, 463] on span "Año actual" at bounding box center [334, 461] width 134 height 18
